Goal: Task Accomplishment & Management: Use online tool/utility

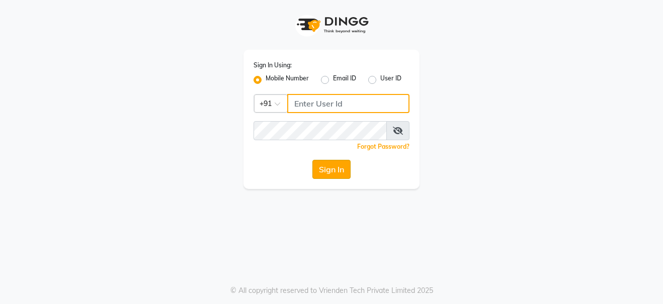
type input "9108045366"
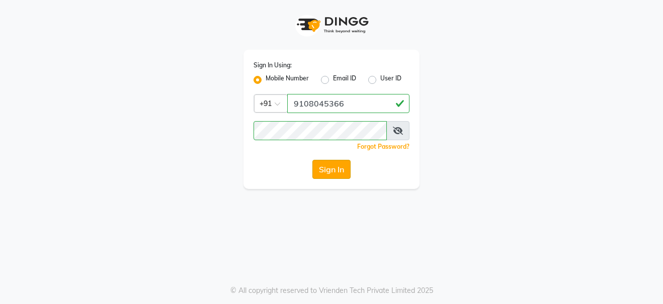
click at [320, 173] on button "Sign In" at bounding box center [331, 169] width 38 height 19
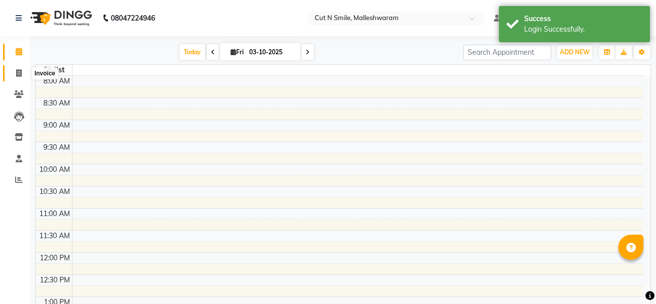
click at [19, 72] on icon at bounding box center [19, 73] width 6 height 8
select select "7223"
select select "service"
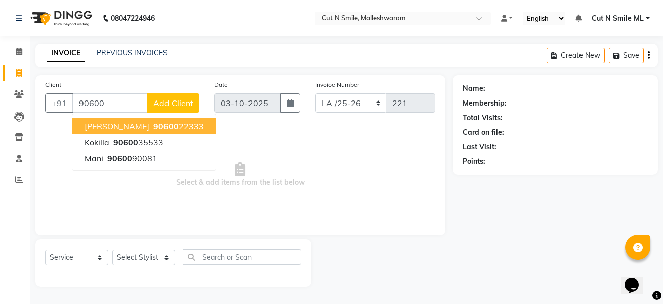
click at [153, 124] on span "90600" at bounding box center [165, 126] width 25 height 10
type input "9060022333"
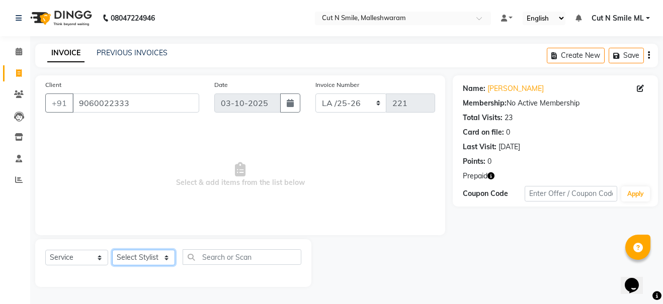
click at [162, 257] on select "Select Stylist [PERSON_NAME] 17M [PERSON_NAME] 9M Ajim 17M [PERSON_NAME] 17M [P…" at bounding box center [143, 258] width 63 height 16
select select "60585"
click at [112, 250] on select "Select Stylist [PERSON_NAME] 17M [PERSON_NAME] 9M Ajim 17M [PERSON_NAME] 17M [P…" at bounding box center [143, 258] width 63 height 16
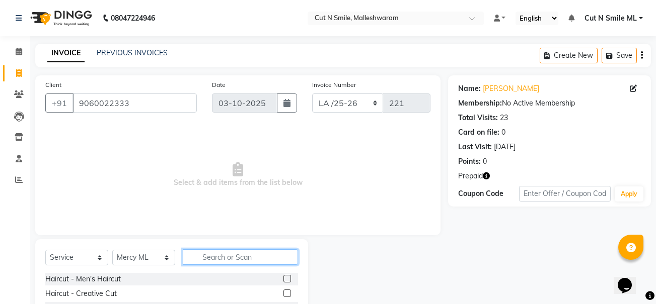
click at [227, 256] on input "text" at bounding box center [240, 258] width 115 height 16
type input "EY"
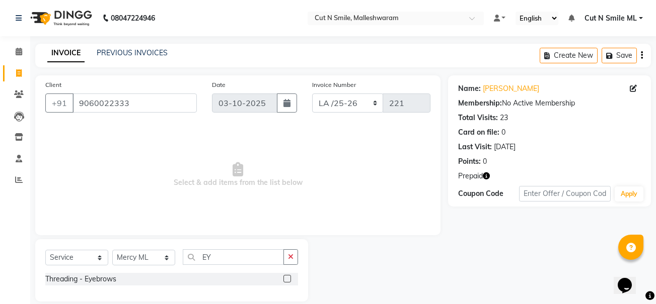
click at [287, 276] on label at bounding box center [287, 279] width 8 height 8
click at [287, 276] on input "checkbox" at bounding box center [286, 279] width 7 height 7
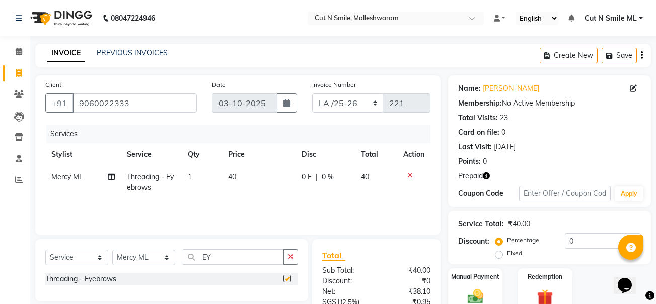
checkbox input "false"
click at [252, 260] on input "EY" at bounding box center [233, 258] width 101 height 16
type input "E"
type input "UPP"
click at [285, 279] on label at bounding box center [287, 279] width 8 height 8
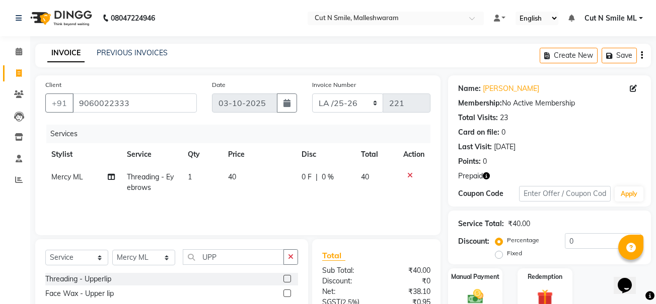
click at [285, 279] on input "checkbox" at bounding box center [286, 279] width 7 height 7
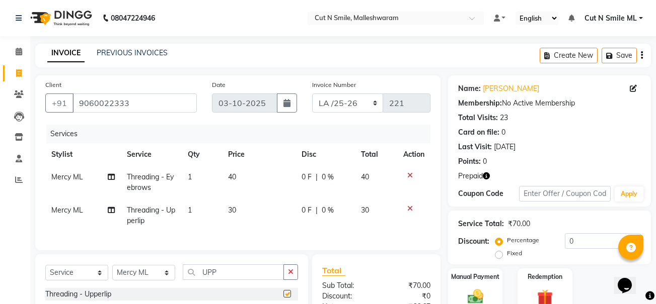
checkbox input "false"
click at [246, 168] on td "40" at bounding box center [258, 182] width 73 height 33
select select "60585"
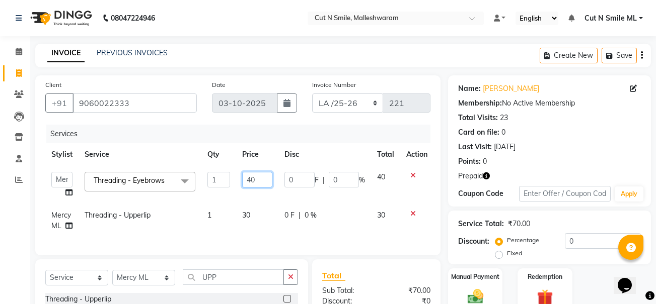
click at [260, 179] on input "40" at bounding box center [257, 180] width 30 height 16
type input "4"
type input "50"
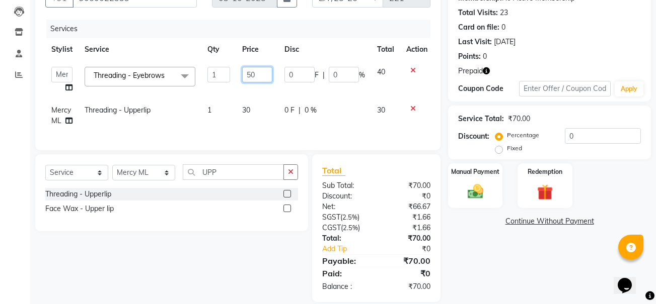
scroll to position [106, 0]
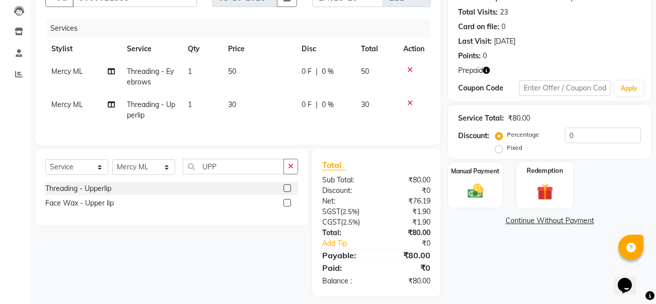
click at [518, 194] on div "Redemption" at bounding box center [544, 185] width 56 height 47
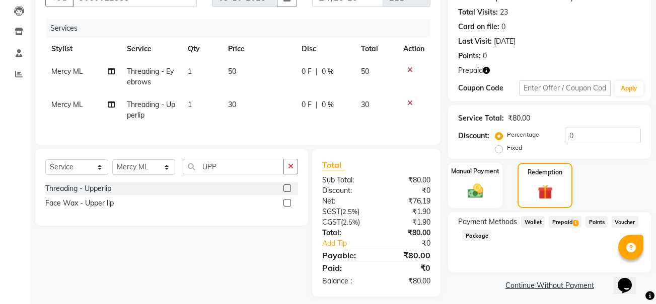
click at [559, 224] on span "Prepaid 1" at bounding box center [564, 222] width 33 height 12
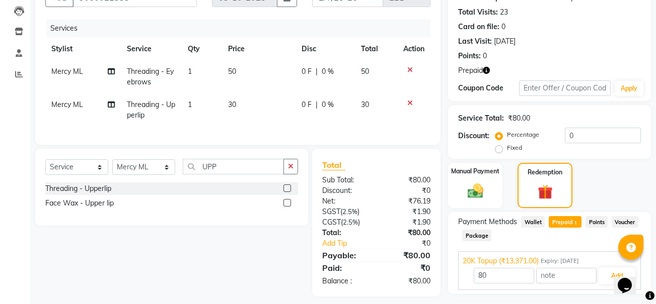
scroll to position [131, 0]
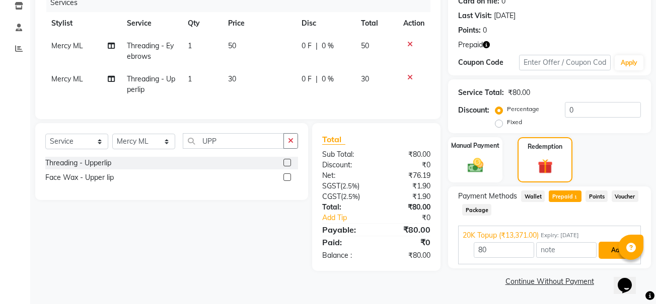
click at [605, 254] on button "Add" at bounding box center [616, 250] width 37 height 17
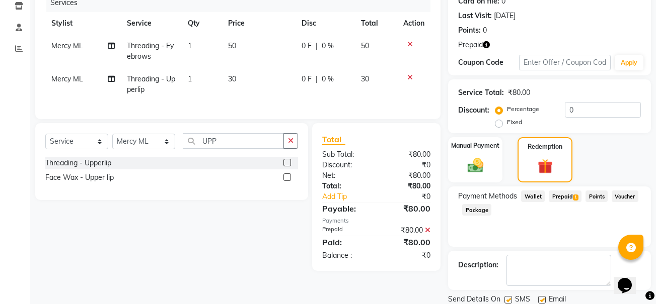
scroll to position [167, 0]
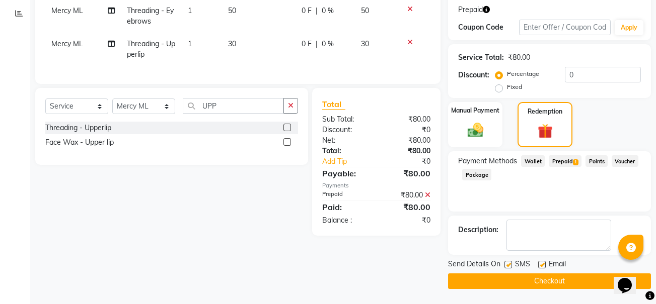
click at [497, 276] on button "Checkout" at bounding box center [549, 282] width 203 height 16
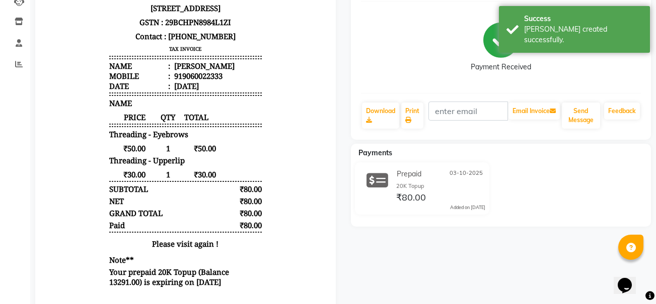
scroll to position [118, 0]
